Goal: Information Seeking & Learning: Learn about a topic

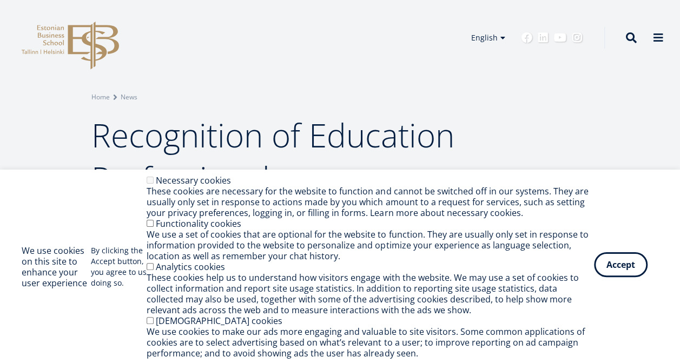
click at [604, 263] on button "Accept" at bounding box center [621, 264] width 54 height 25
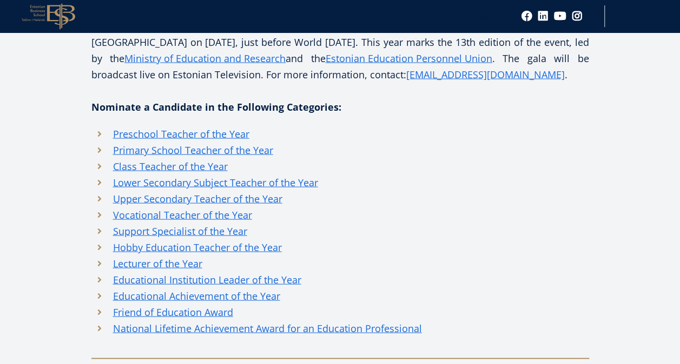
scroll to position [924, 0]
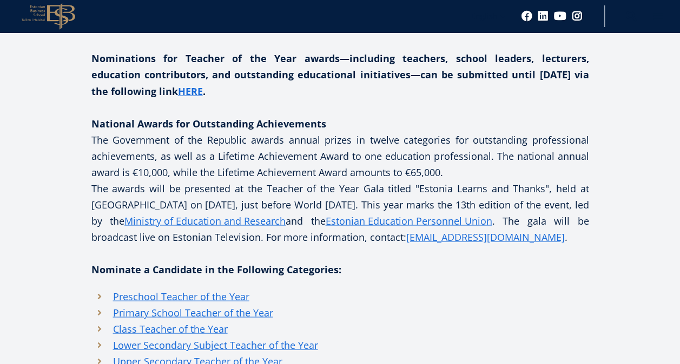
drag, startPoint x: 450, startPoint y: 168, endPoint x: 83, endPoint y: 144, distance: 367.9
click at [83, 144] on div "Facebook Linkedin Email We invite everyone who has witnessed and experienced th…" at bounding box center [340, 217] width 616 height 1113
copy p "The Government of the Republic awards annual prizes in twelve categories for ou…"
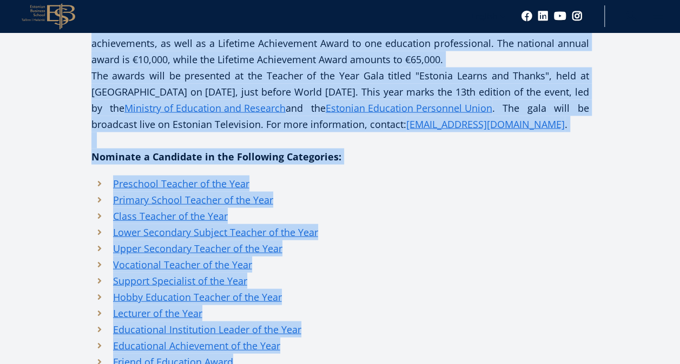
scroll to position [1017, 0]
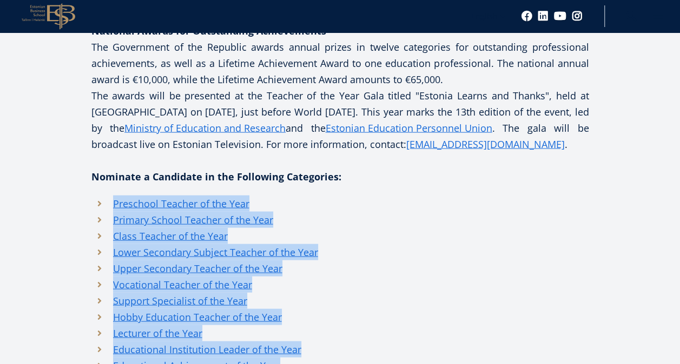
drag, startPoint x: 429, startPoint y: 224, endPoint x: 111, endPoint y: 196, distance: 319.7
click at [111, 196] on ul "Preschool Teacher of the Year Primary School Teacher of the Year Class Teacher …" at bounding box center [339, 300] width 497 height 211
copy ul "Preschool Teacher of the Year Primary School Teacher of the Year Class Teacher …"
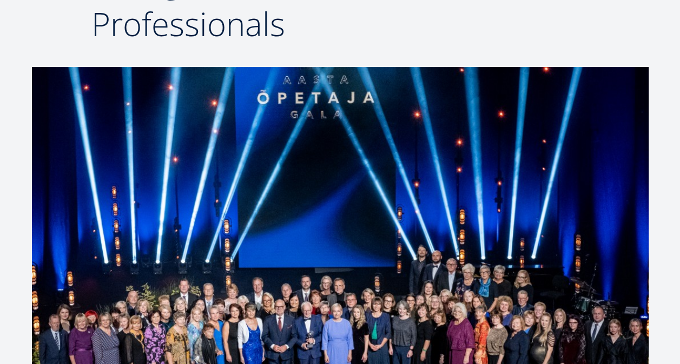
scroll to position [59, 0]
